Goal: Information Seeking & Learning: Find specific fact

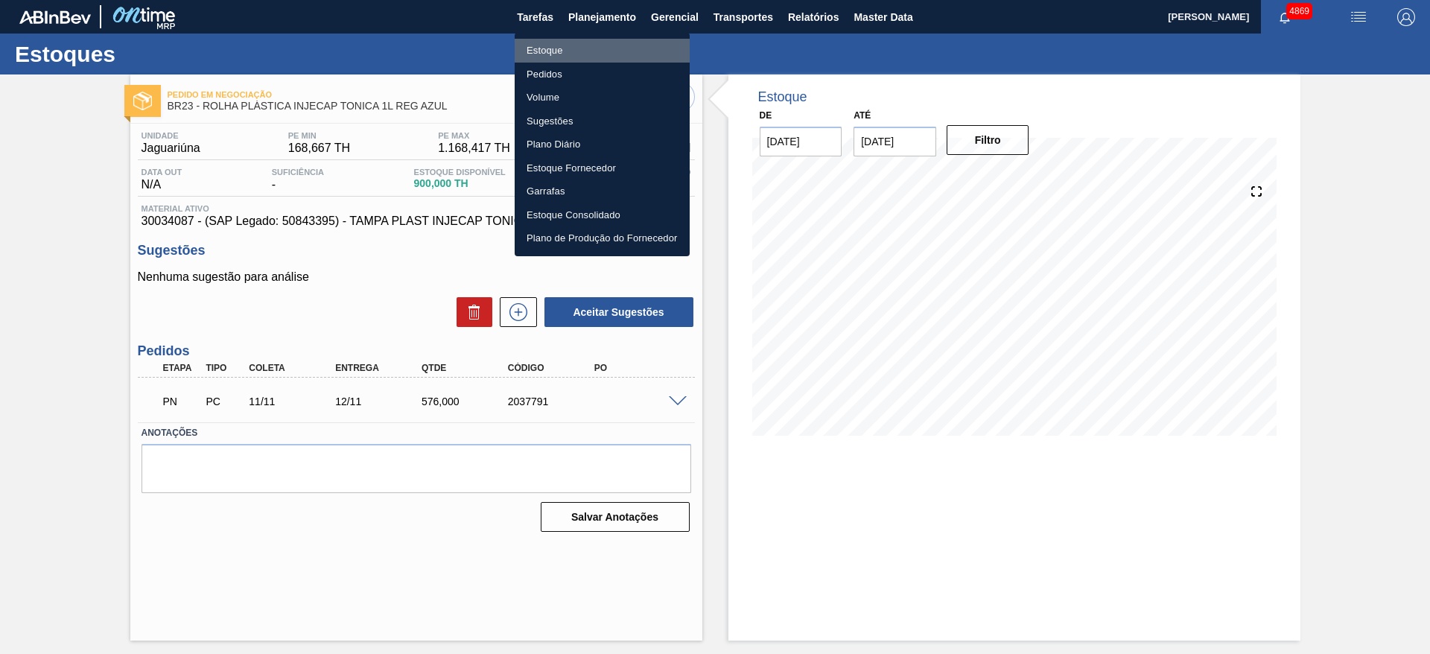
click at [589, 54] on li "Estoque" at bounding box center [602, 51] width 175 height 24
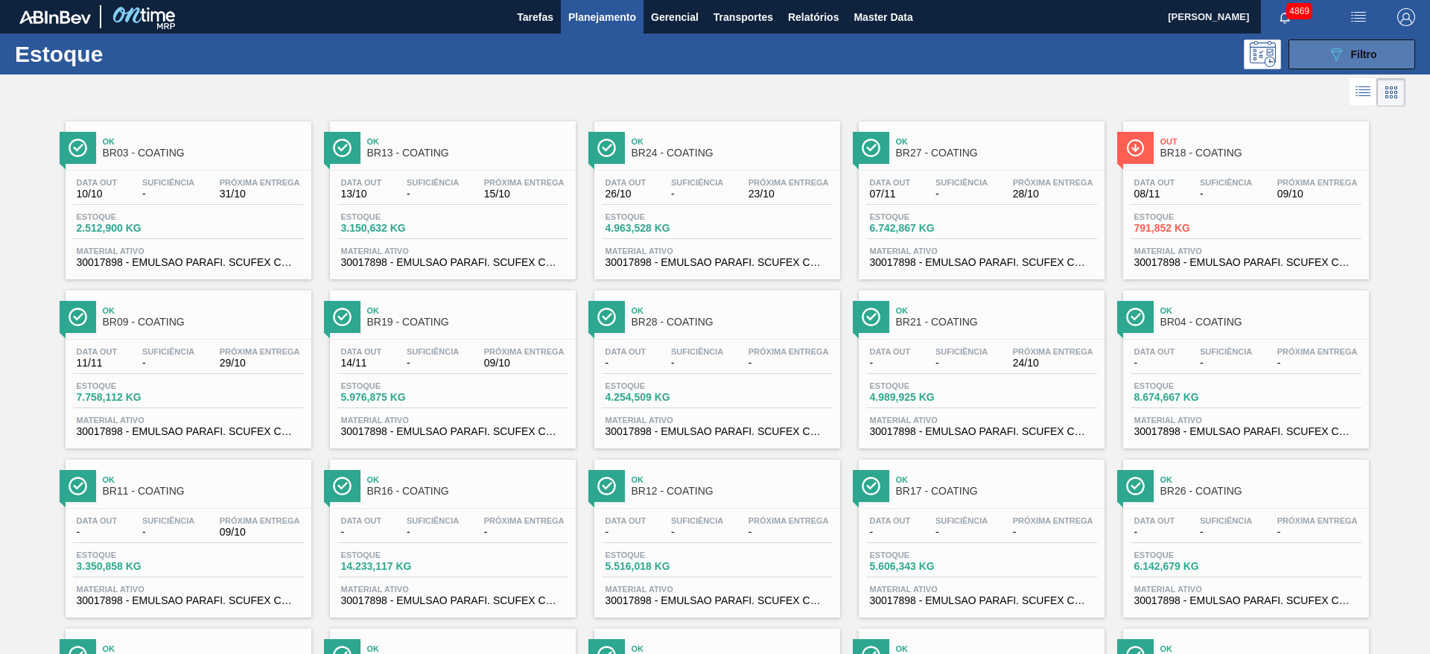
click at [1338, 60] on icon "089F7B8B-B2A5-4AFE-B5C0-19BA573D28AC" at bounding box center [1337, 54] width 18 height 18
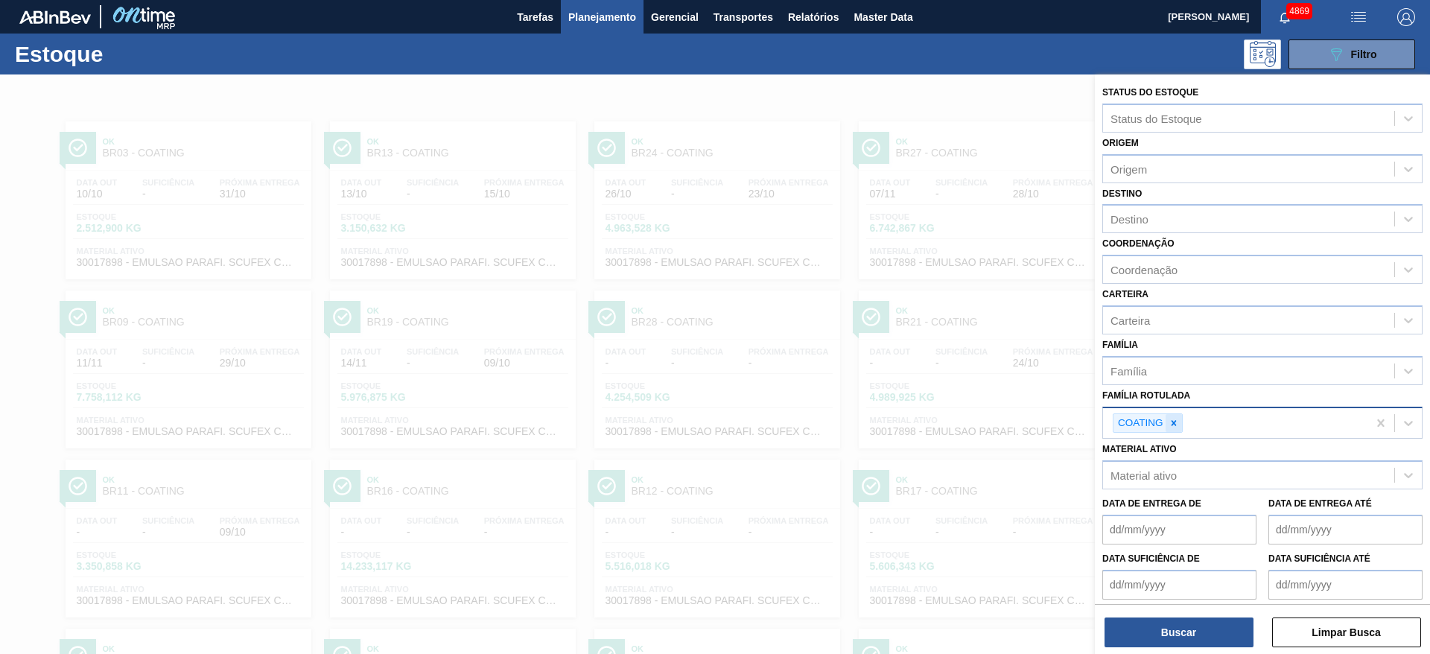
click at [1174, 427] on icon at bounding box center [1174, 423] width 10 height 10
paste Rotulada "30034008"
type Rotulada "30034008"
drag, startPoint x: 1085, startPoint y: 390, endPoint x: 1065, endPoint y: 390, distance: 19.4
click at [1095, 390] on div "Status do Estoque Status do Estoque Origem Origem Destino Destino Coordenação C…" at bounding box center [1262, 401] width 335 height 654
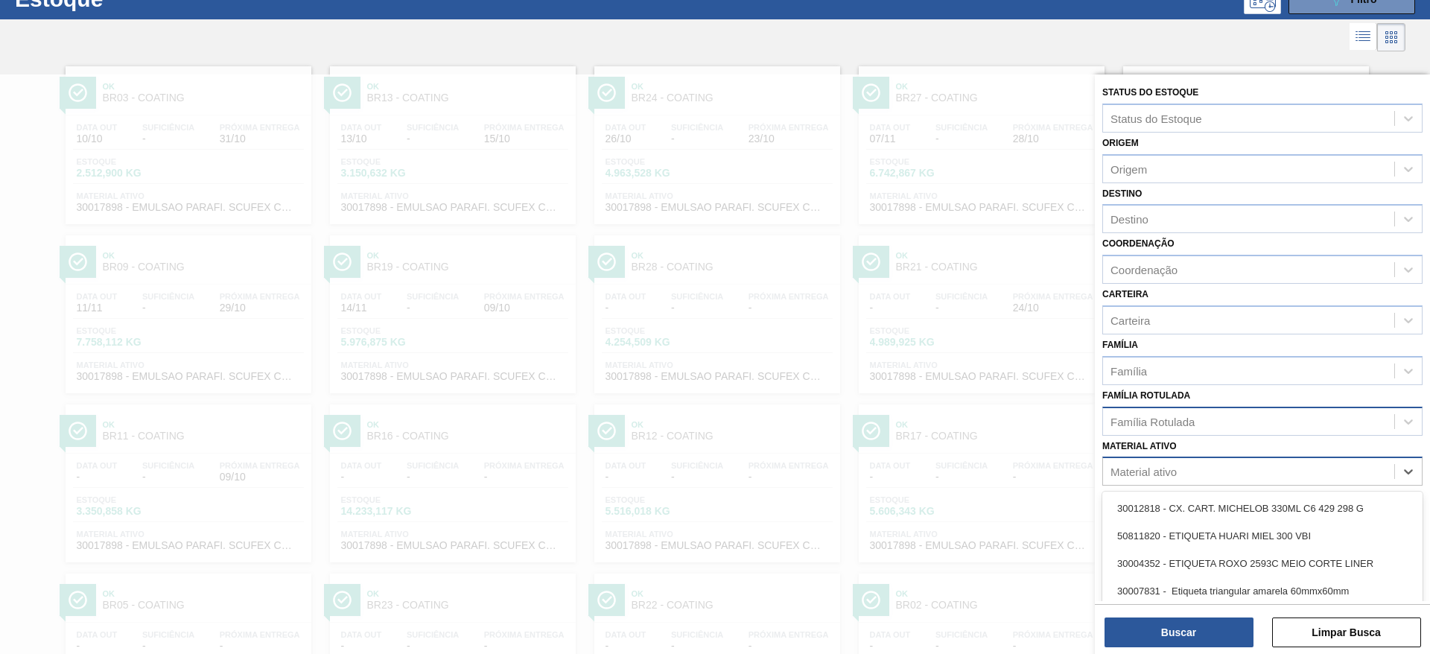
click at [1158, 470] on div "Material ativo" at bounding box center [1144, 472] width 66 height 13
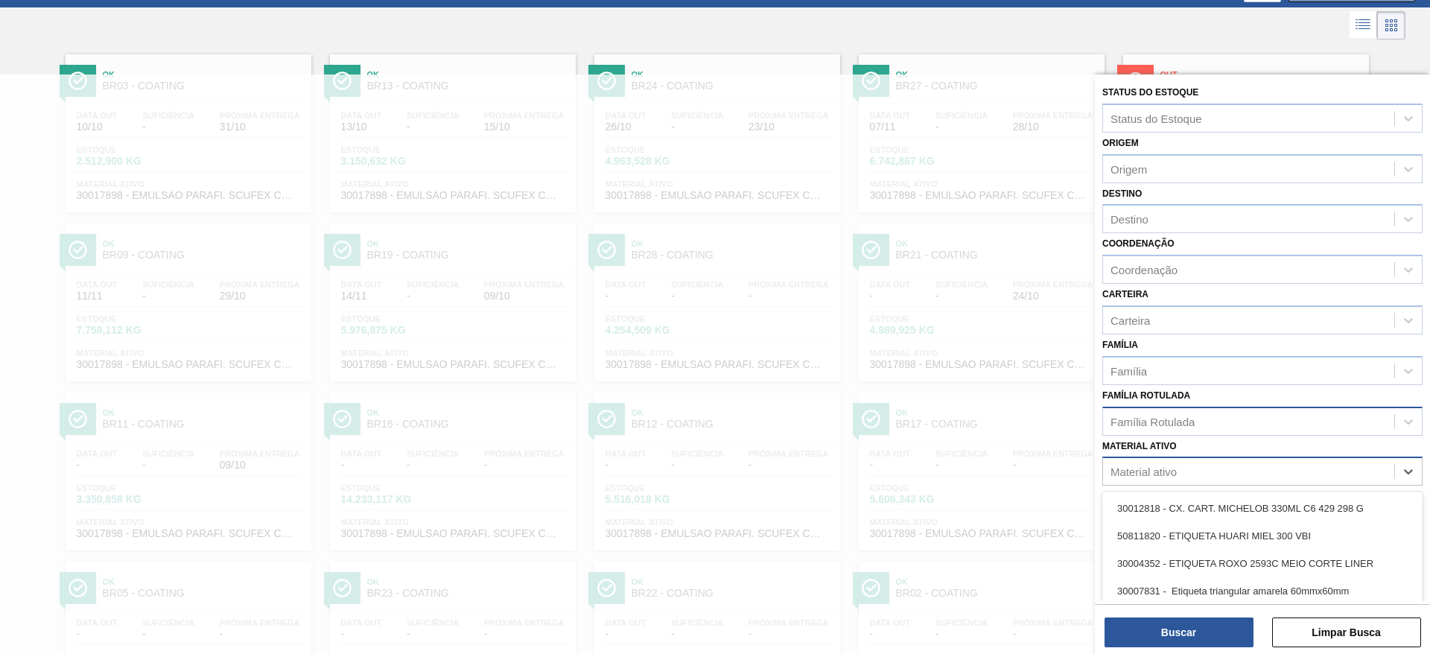
scroll to position [67, 0]
paste ativo "30034008"
type ativo "30034008"
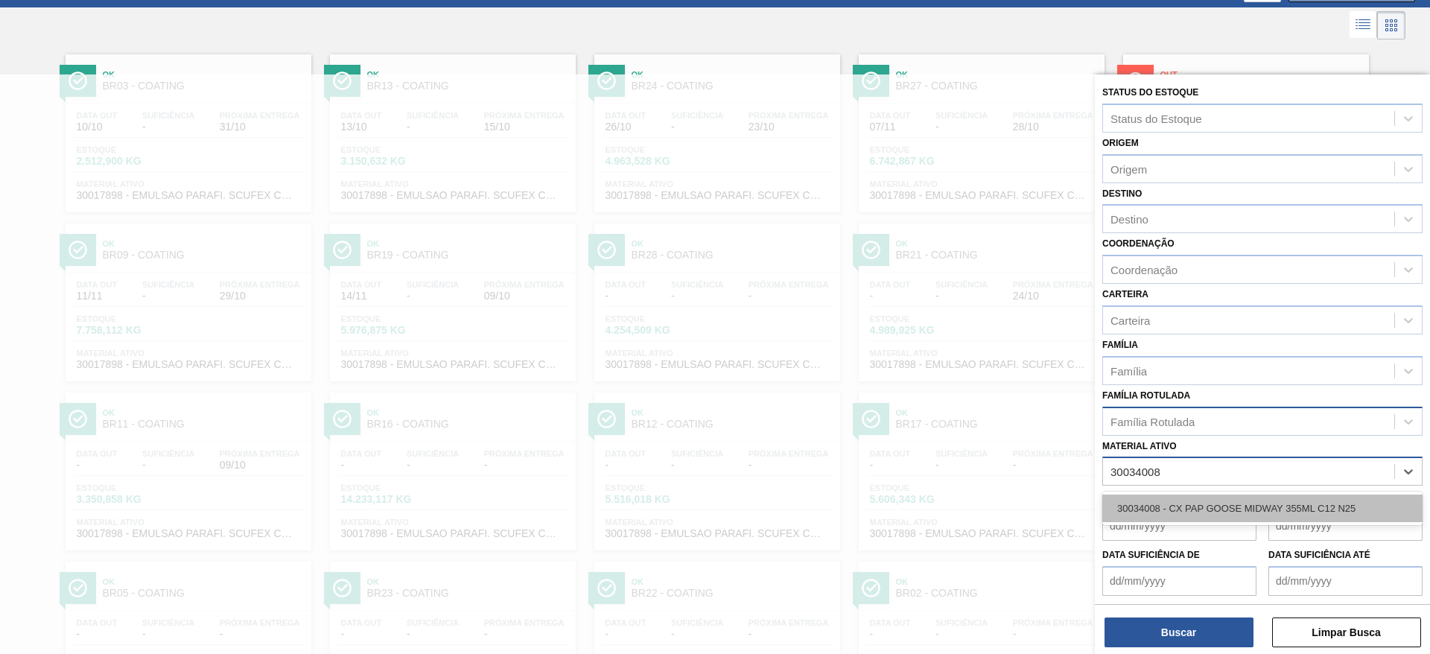
click at [1176, 504] on div "30034008 - CX PAP GOOSE MIDWAY 355ML C12 N25" at bounding box center [1263, 509] width 320 height 28
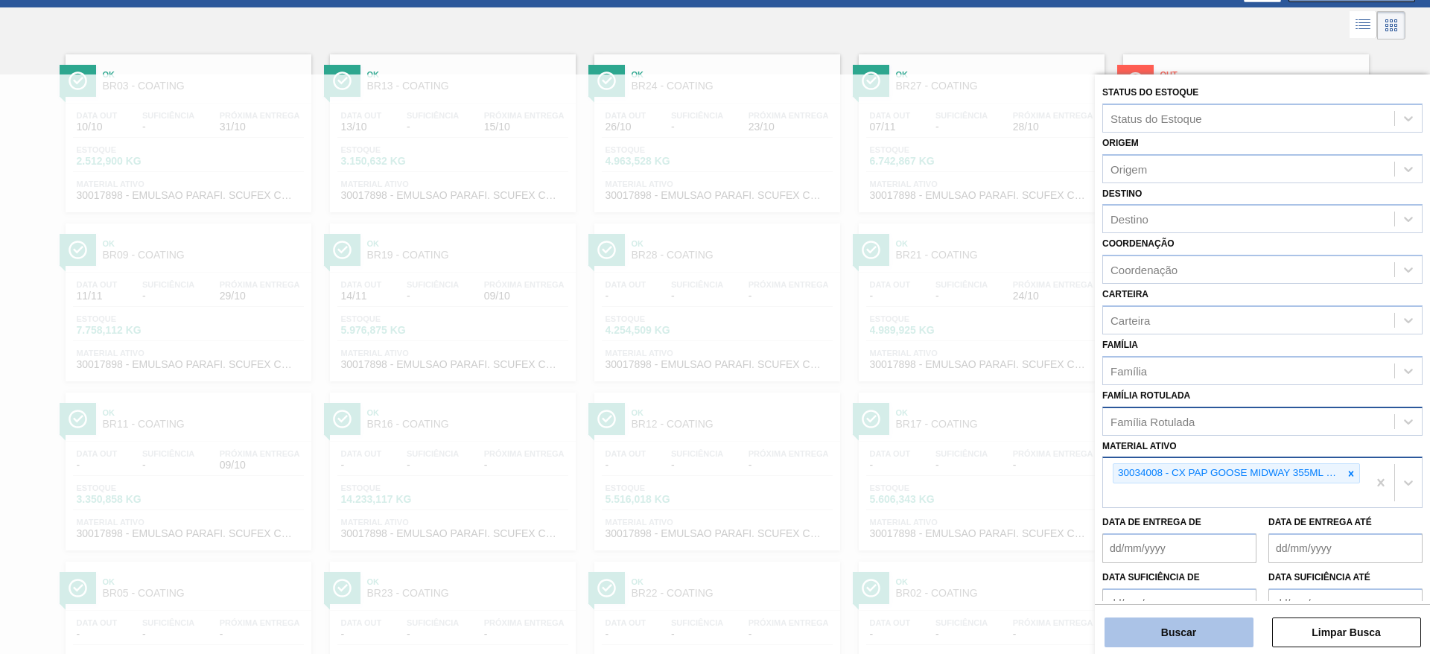
click at [1176, 635] on button "Buscar" at bounding box center [1179, 633] width 149 height 30
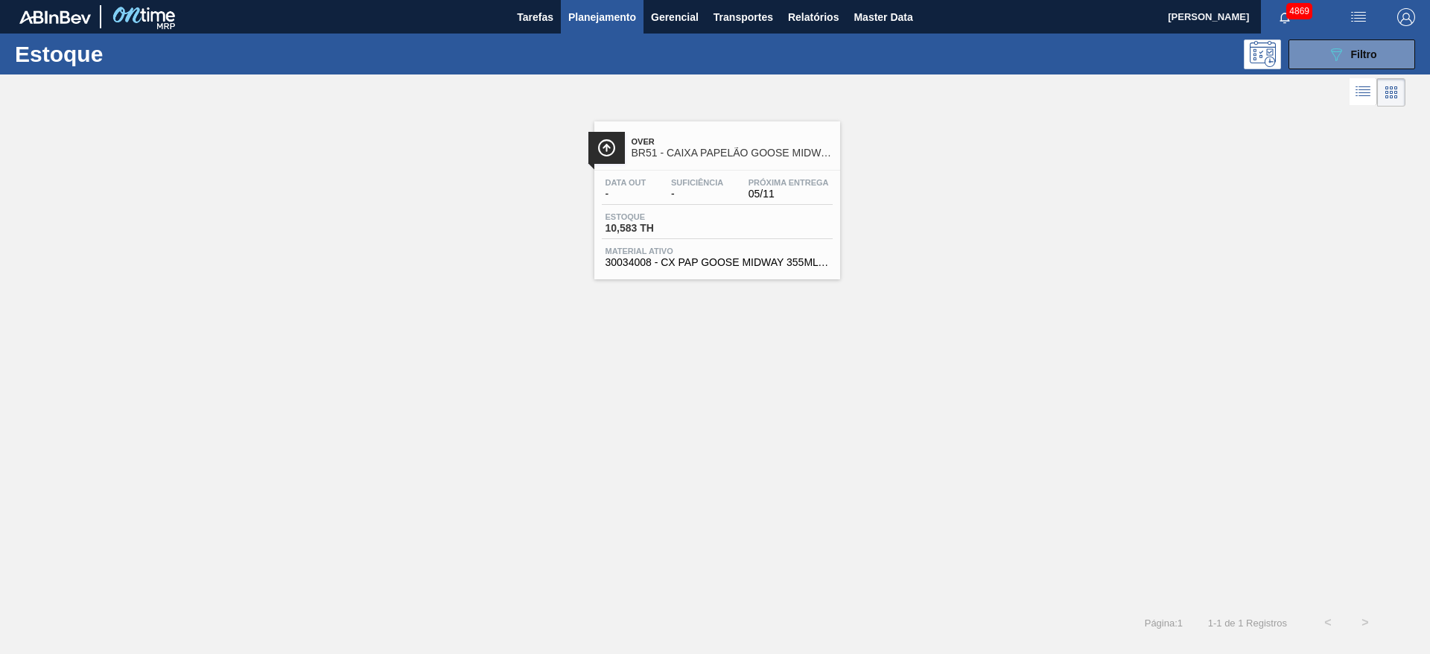
click at [731, 219] on div "Estoque 10,583 TH" at bounding box center [717, 225] width 231 height 27
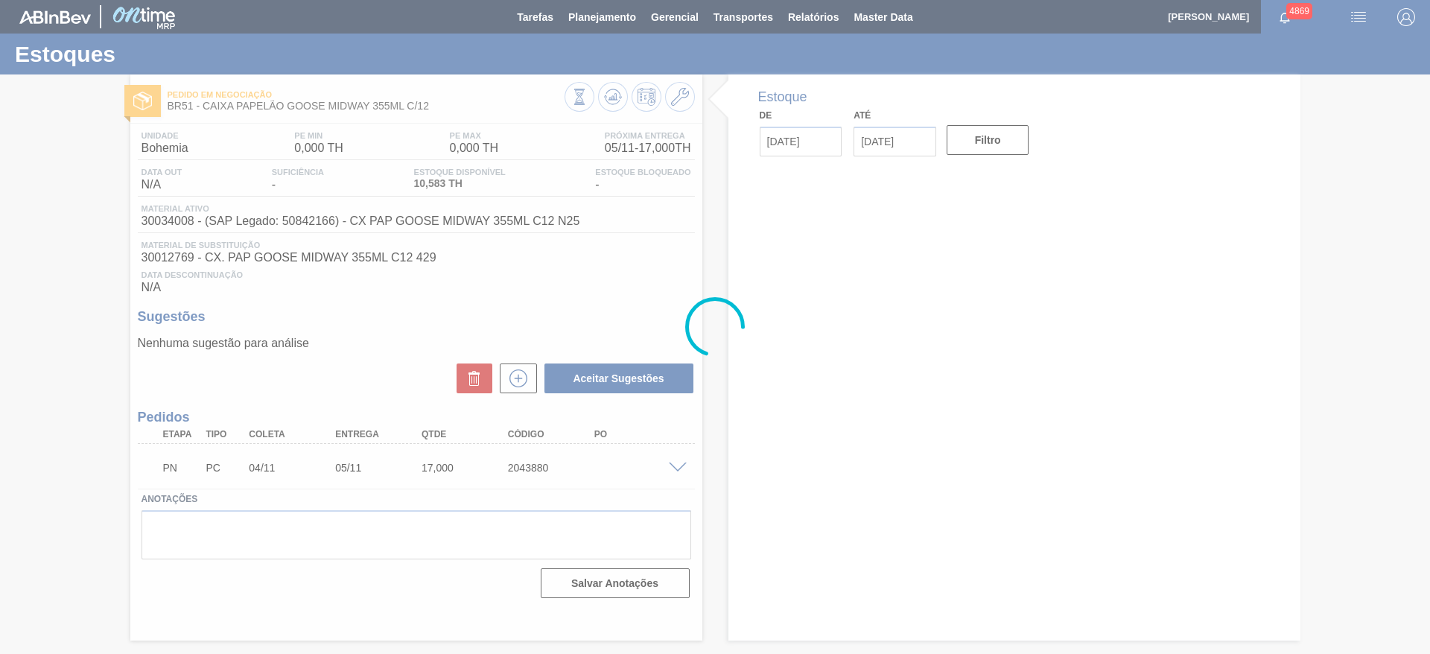
drag, startPoint x: 503, startPoint y: 465, endPoint x: 556, endPoint y: 465, distance: 53.6
click at [556, 466] on div at bounding box center [715, 327] width 1430 height 654
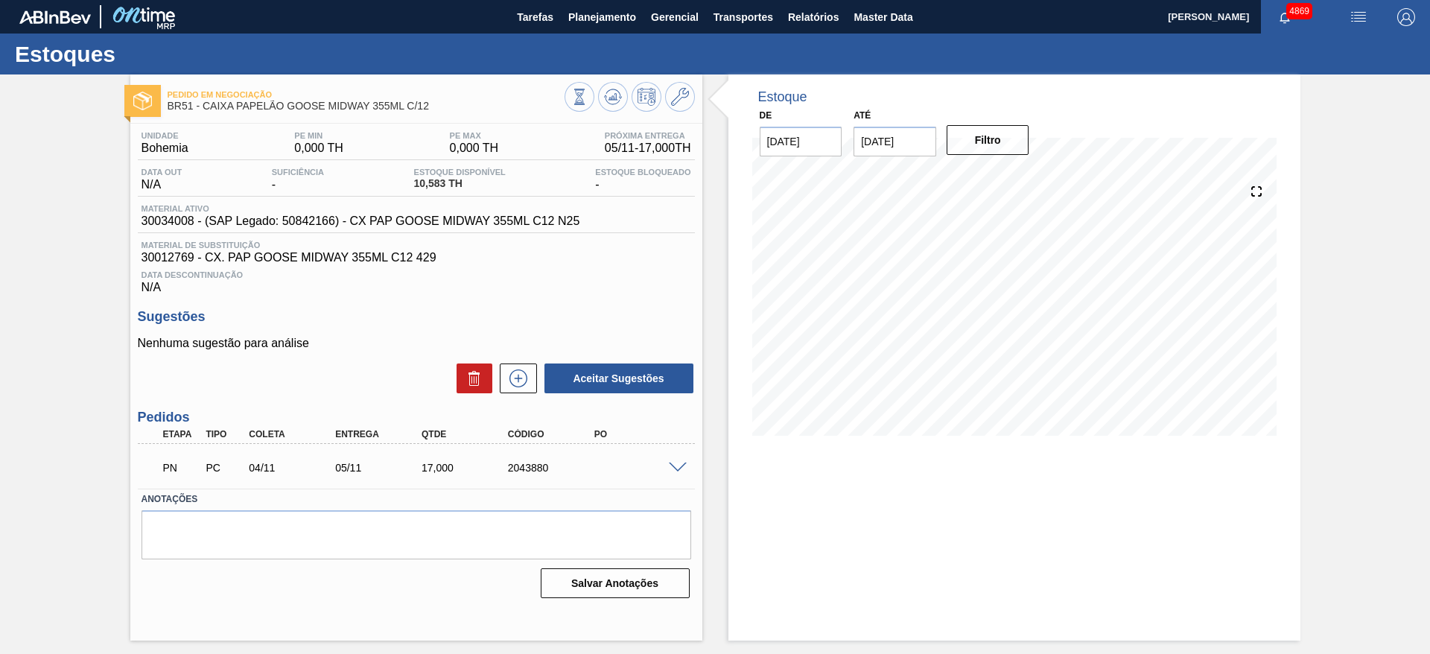
click at [502, 452] on div "PN PC 04/11 05/11 17,000 2043880" at bounding box center [412, 466] width 518 height 30
drag, startPoint x: 501, startPoint y: 469, endPoint x: 667, endPoint y: 457, distance: 166.6
click at [667, 457] on div "PN PC 04/11 05/11 17,000 2043880" at bounding box center [412, 466] width 518 height 30
copy div "2043880"
click at [639, 18] on button "Planejamento" at bounding box center [602, 17] width 83 height 34
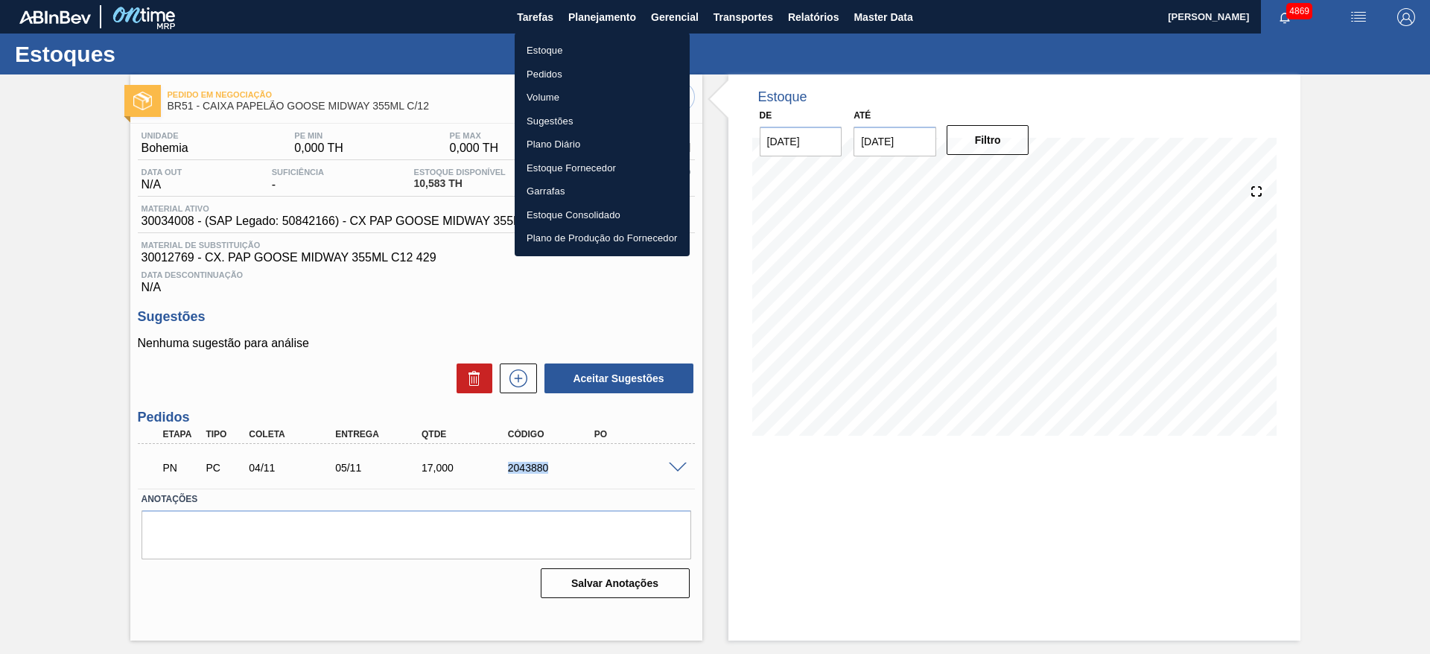
click at [563, 48] on li "Estoque" at bounding box center [602, 51] width 175 height 24
